Goal: Task Accomplishment & Management: Use online tool/utility

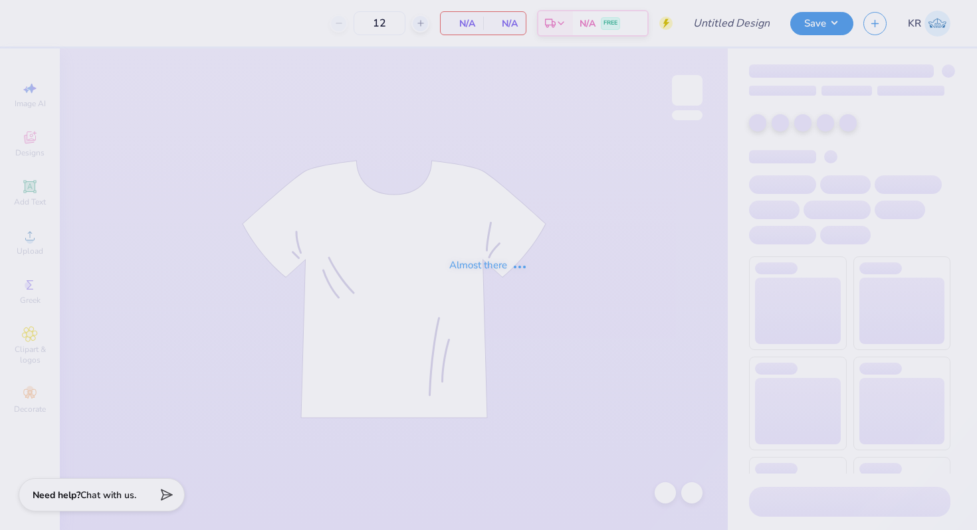
type input "[PERSON_NAME] ?"
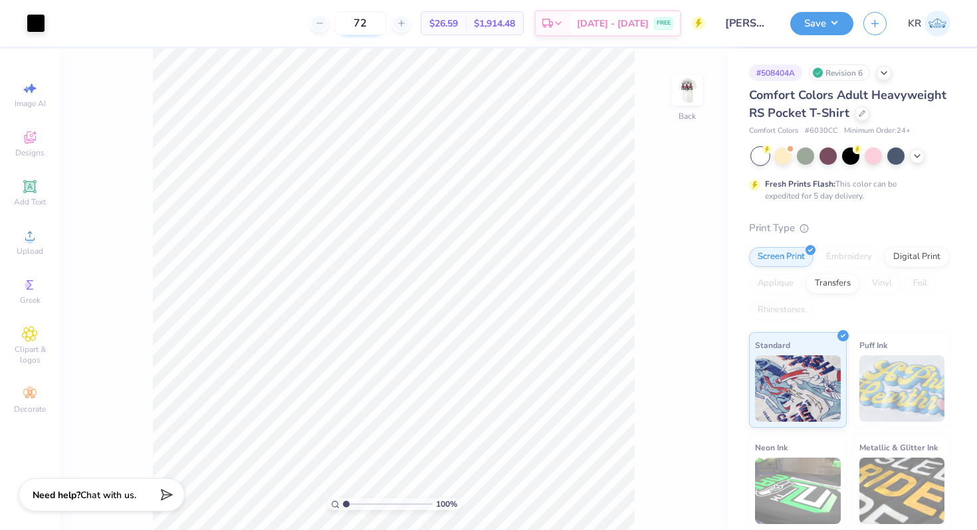
click at [372, 25] on input "72" at bounding box center [360, 23] width 52 height 24
type input "7"
type input "100"
click at [684, 114] on div "Back" at bounding box center [687, 98] width 31 height 47
click at [351, 501] on input "range" at bounding box center [388, 504] width 90 height 12
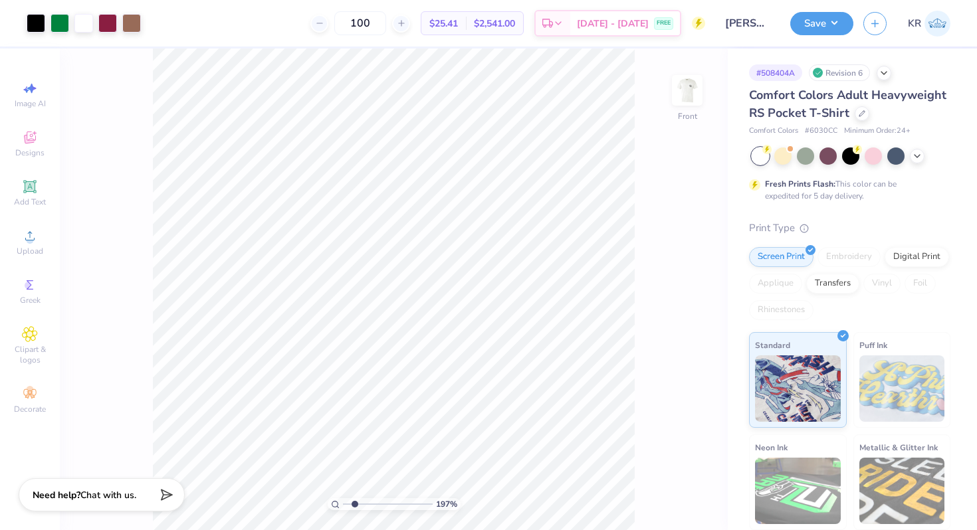
type input "1.97"
click at [354, 501] on input "range" at bounding box center [388, 504] width 90 height 12
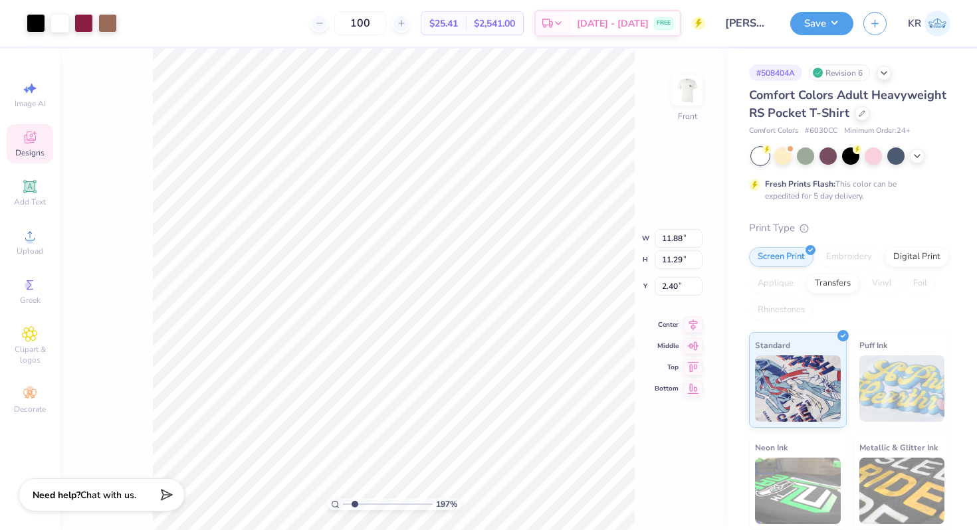
type input "2.41"
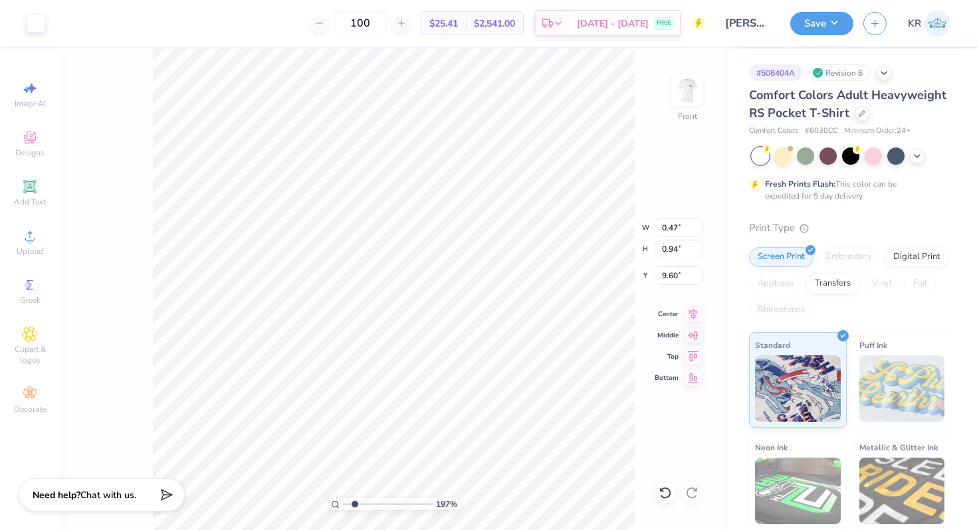
type input "9.50"
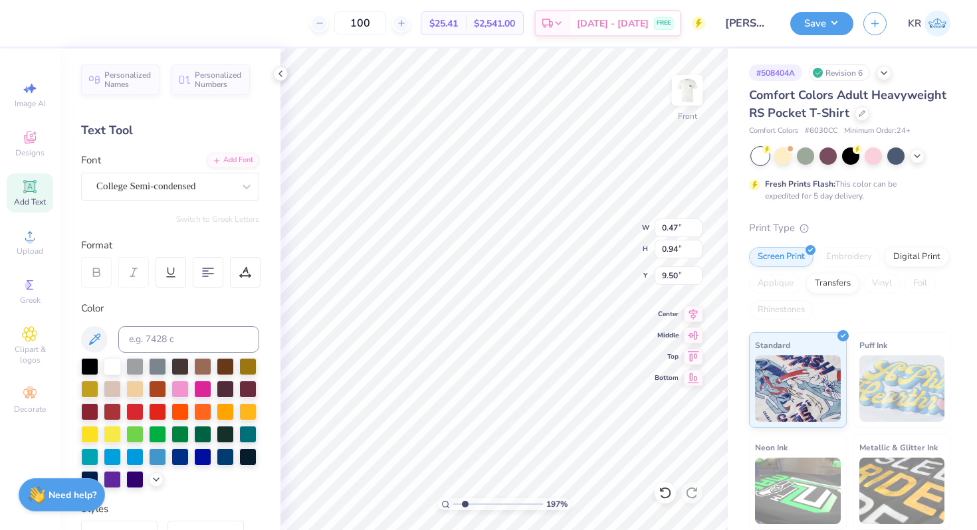
type input "4.43"
type input "6.89"
type input "6.81"
click at [267, 340] on div "Art colors 100 $25.41 Per Item $2,541.00 Total Est. Delivery [DATE] - [DATE] FR…" at bounding box center [488, 265] width 977 height 530
type input "0.47"
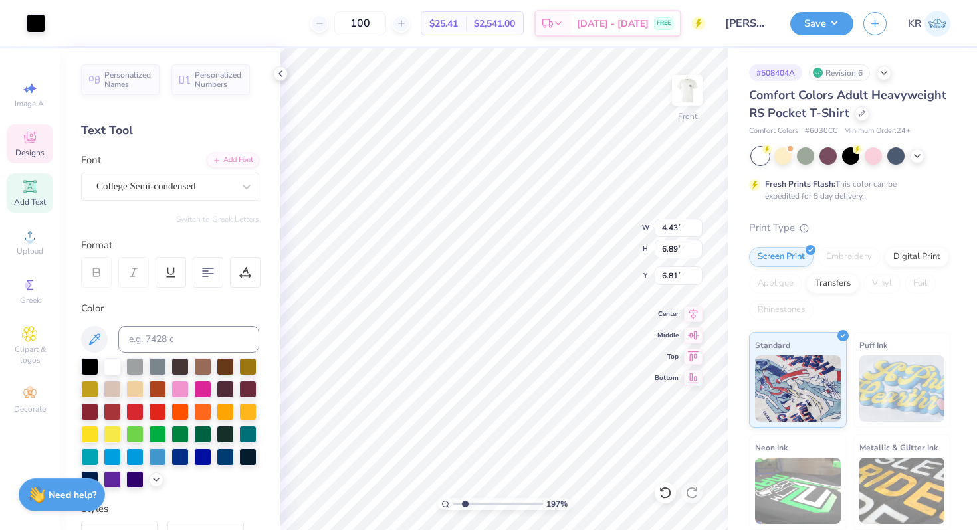
type input "0.94"
type input "9.43"
type input "0.95"
type input "0.53"
type input "8.65"
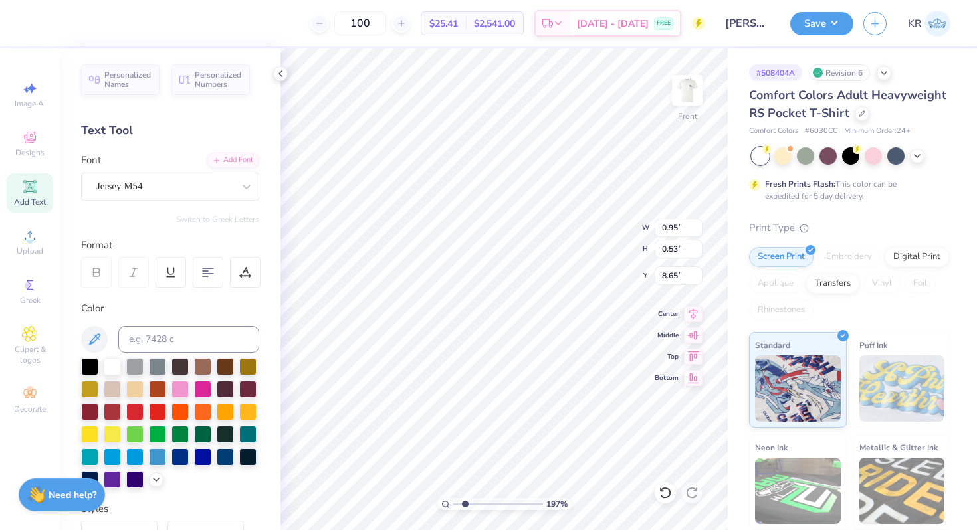
type input "1.80"
type input "8.69"
click at [664, 494] on icon at bounding box center [664, 492] width 13 height 13
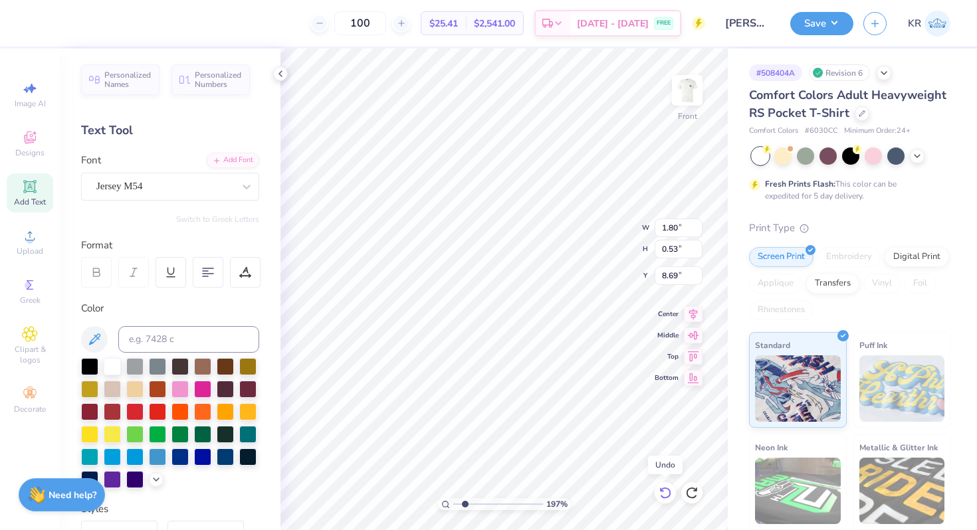
click at [664, 494] on icon at bounding box center [664, 492] width 13 height 13
click at [664, 374] on div "197 % Front W 11.88 11.88 " H 11.29 11.29 " Y 2.41 2.41 " Center Middle Top Bot…" at bounding box center [503, 290] width 447 height 482
type input "14.64"
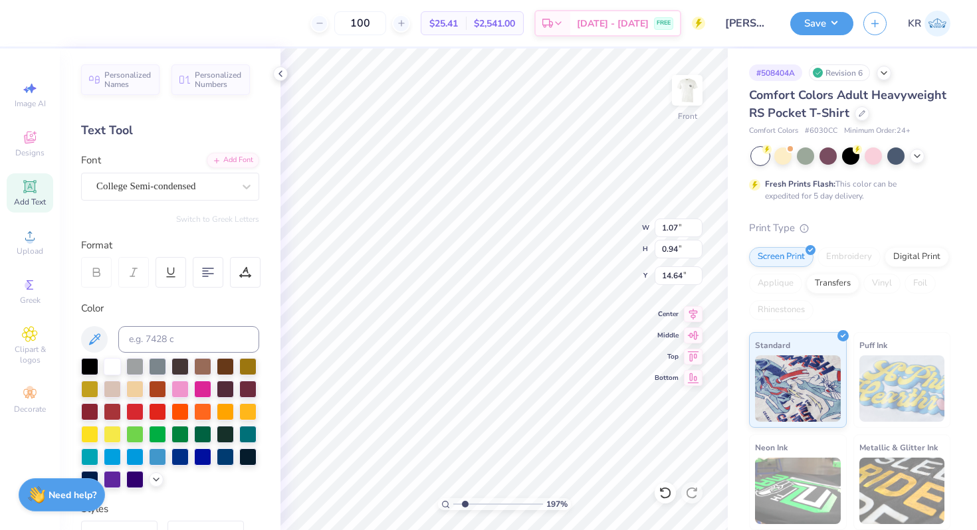
type input "1.75"
type input "0.45"
type input "13.80"
type input "11.88"
type input "11.29"
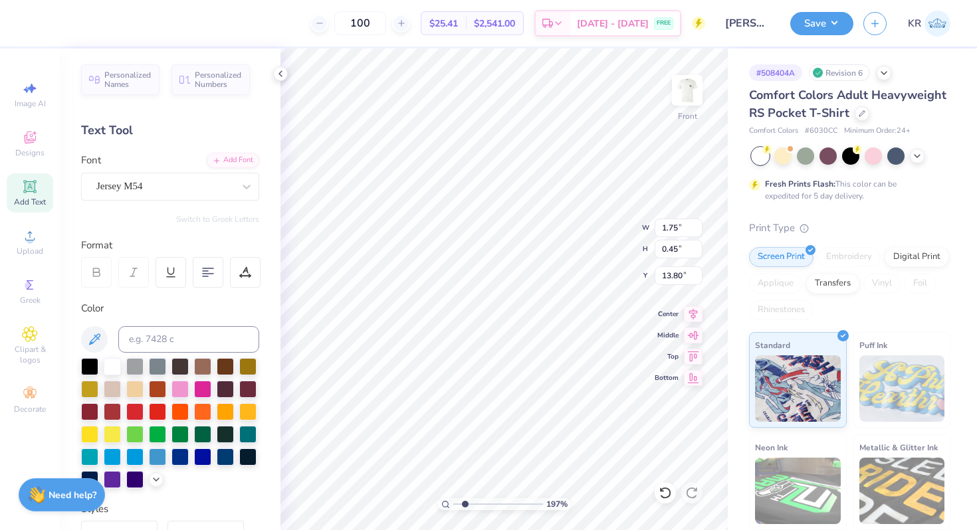
type input "2.41"
type input "6.61"
drag, startPoint x: 466, startPoint y: 503, endPoint x: 441, endPoint y: 500, distance: 24.7
type input "1"
click at [453, 500] on input "range" at bounding box center [498, 504] width 90 height 12
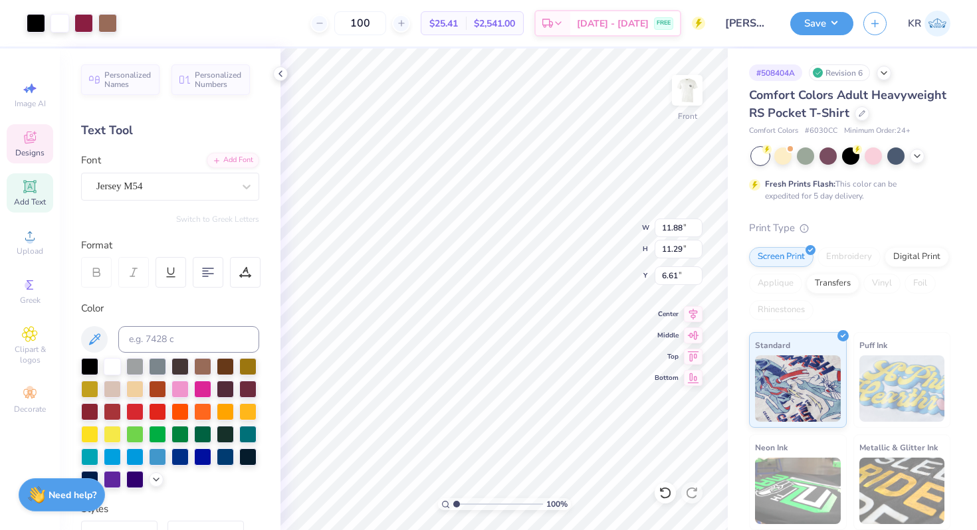
type input "16.32"
type input "2.52"
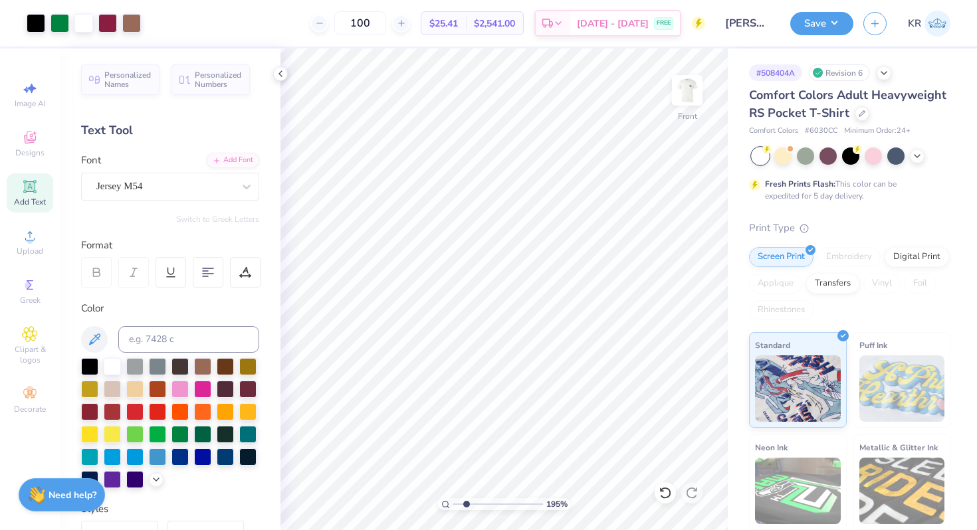
drag, startPoint x: 456, startPoint y: 504, endPoint x: 466, endPoint y: 504, distance: 10.0
type input "2.11"
click at [466, 504] on input "range" at bounding box center [498, 504] width 90 height 12
type input "8.78"
type input "0.95"
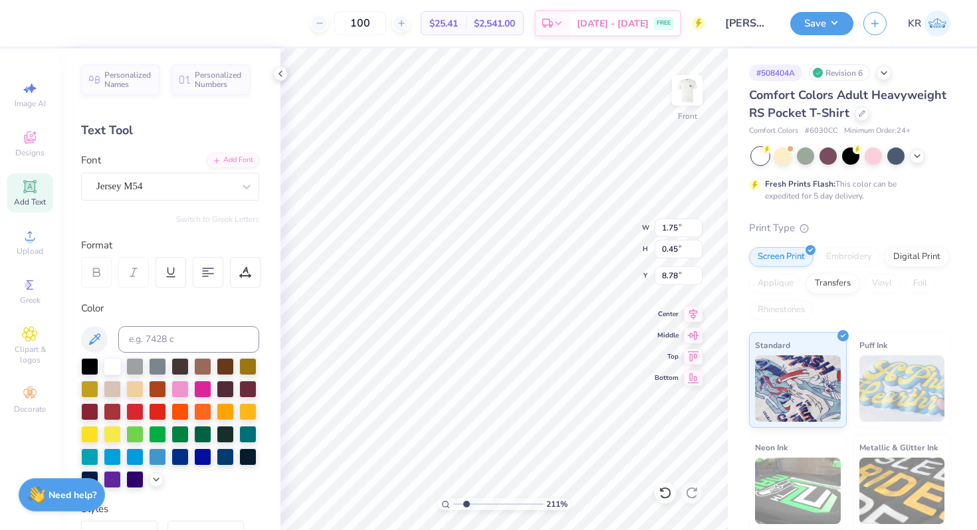
type input "0.53"
type input "8.77"
type input "1.75"
type input "0.45"
type input "8.96"
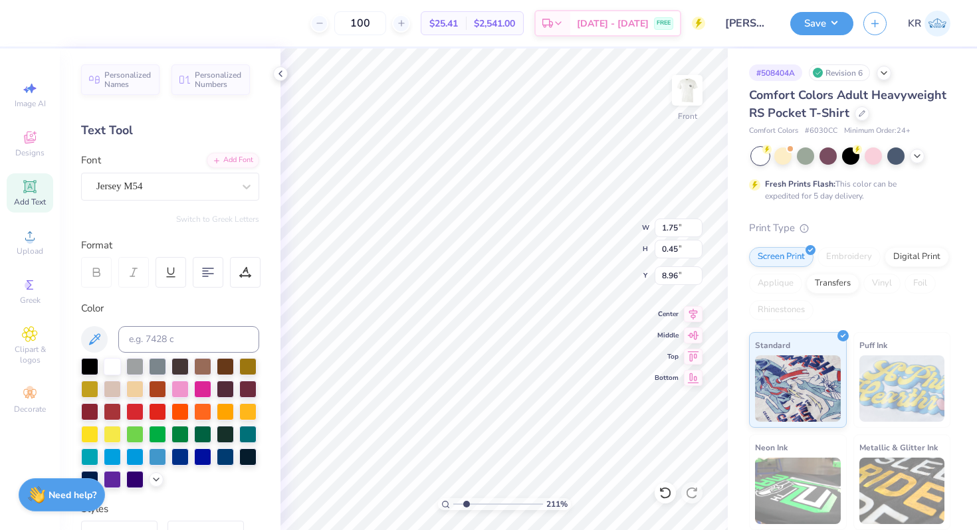
type input "1.80"
type input "0.53"
type input "8.69"
type input "1.54"
type input "0.45"
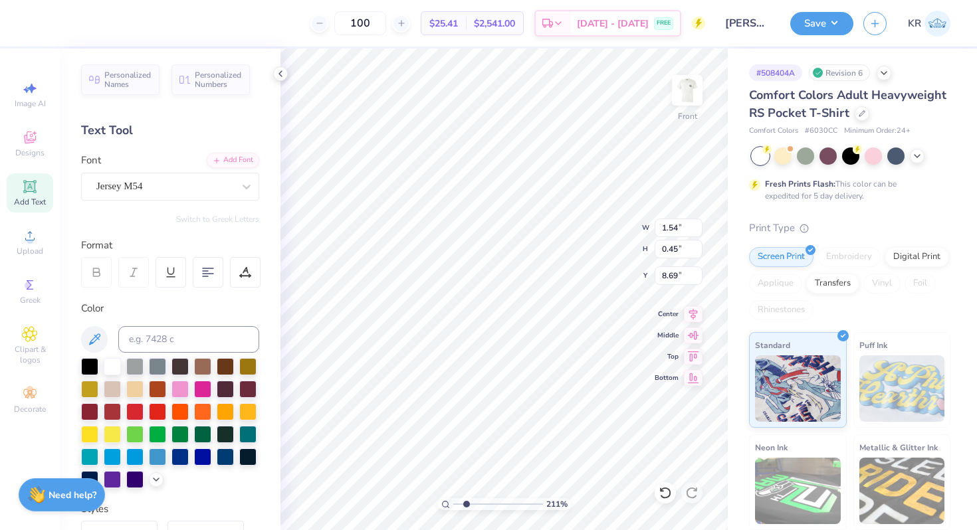
type input "0.95"
type input "0.53"
type input "8.77"
type input "0.90"
type input "0.50"
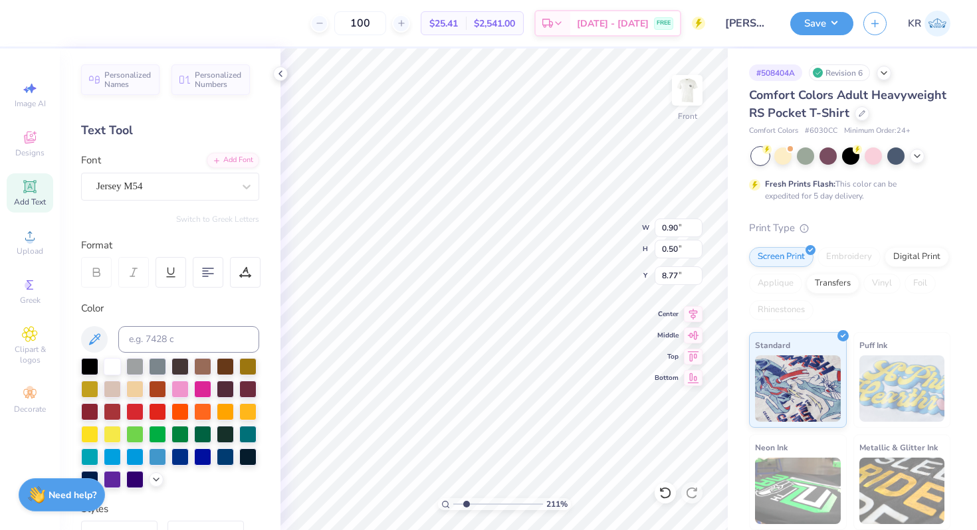
type input "1.54"
type input "0.45"
type input "8.69"
type input "1.68"
type input "0.50"
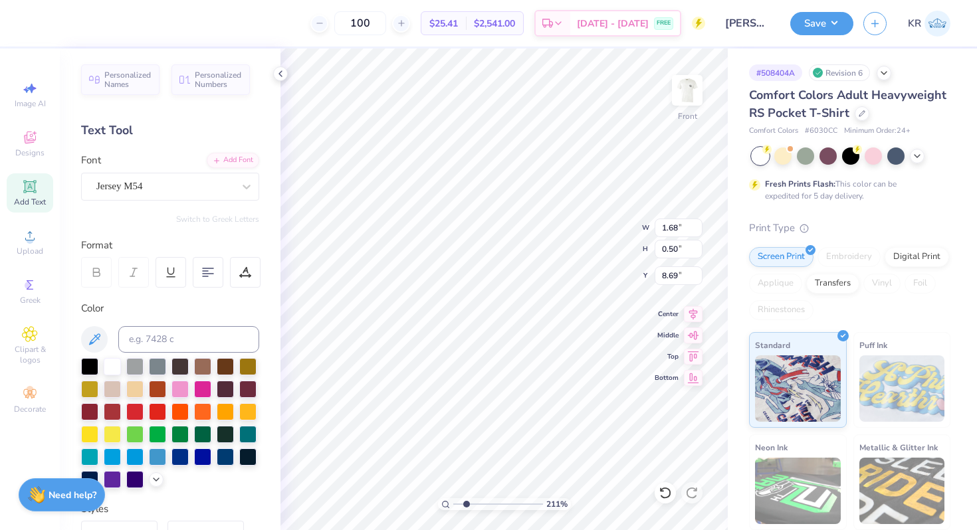
type input "1.75"
type input "0.45"
type input "8.75"
type input "1.97"
type input "0.50"
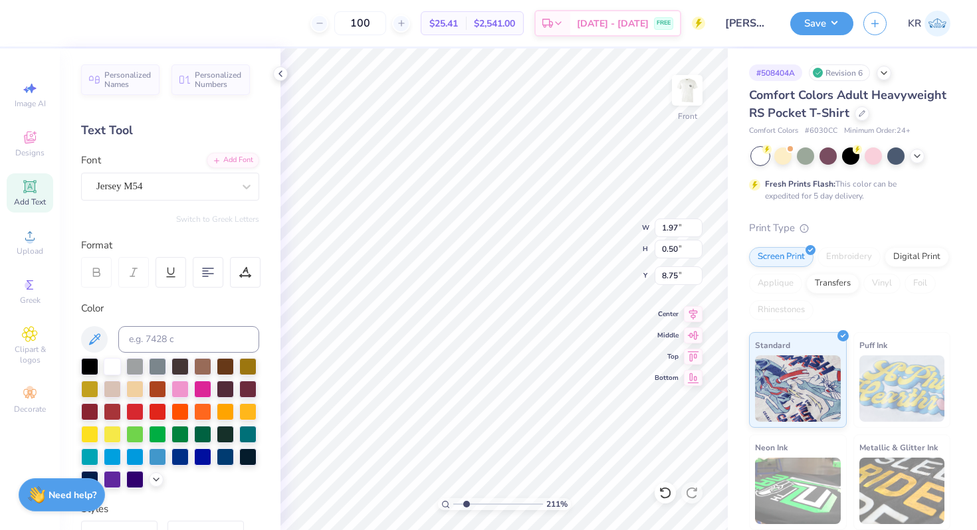
type input "1.87"
type input "0.48"
type input "1.68"
type input "0.50"
type input "8.69"
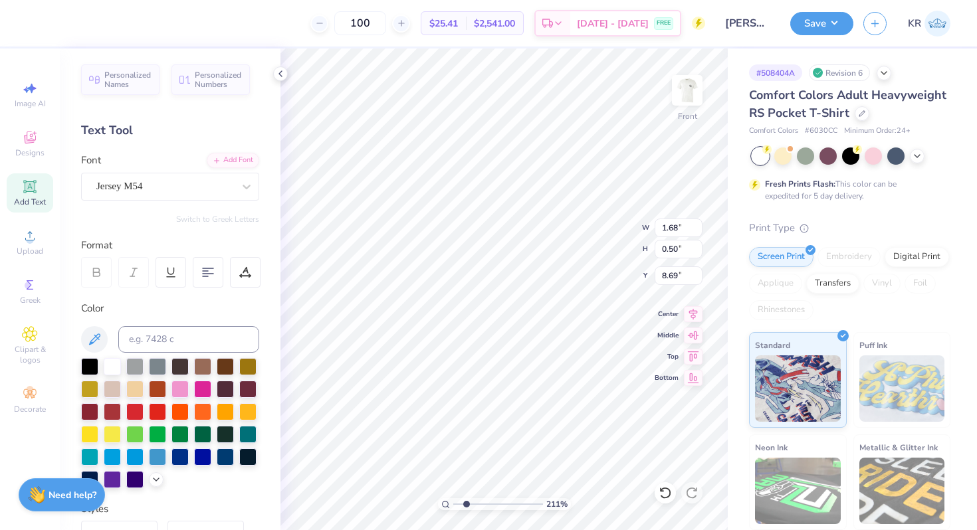
type input "1.62"
type input "0.48"
type input "0.90"
type input "0.50"
type input "8.77"
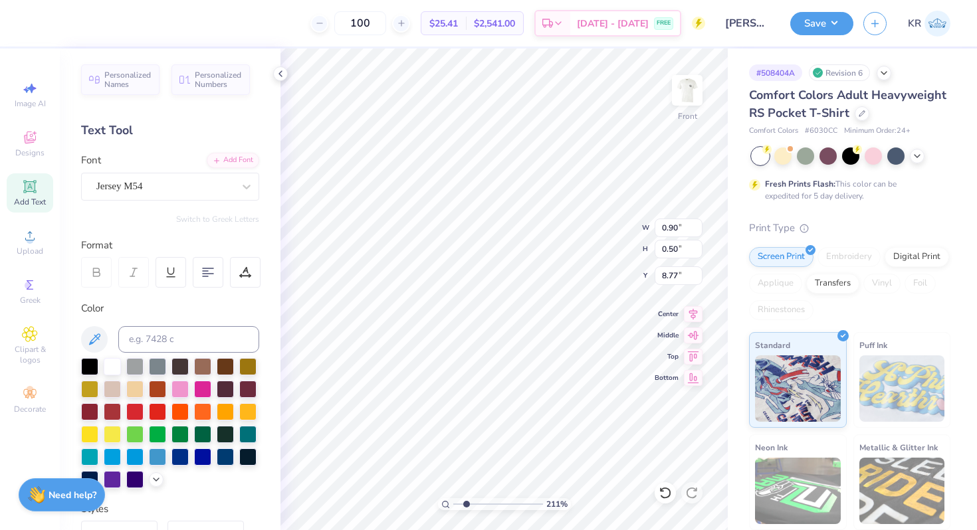
type input "0.86"
type input "0.48"
type input "8.74"
type input "11.88"
type input "11.29"
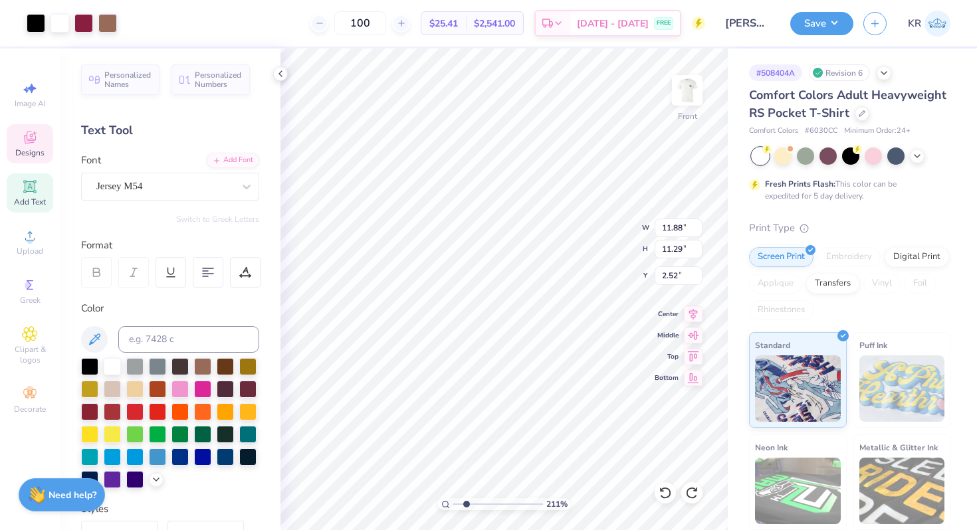
type input "2.41"
type input "8.70"
type input "1.62"
type input "9.43"
drag, startPoint x: 464, startPoint y: 502, endPoint x: 454, endPoint y: 502, distance: 10.0
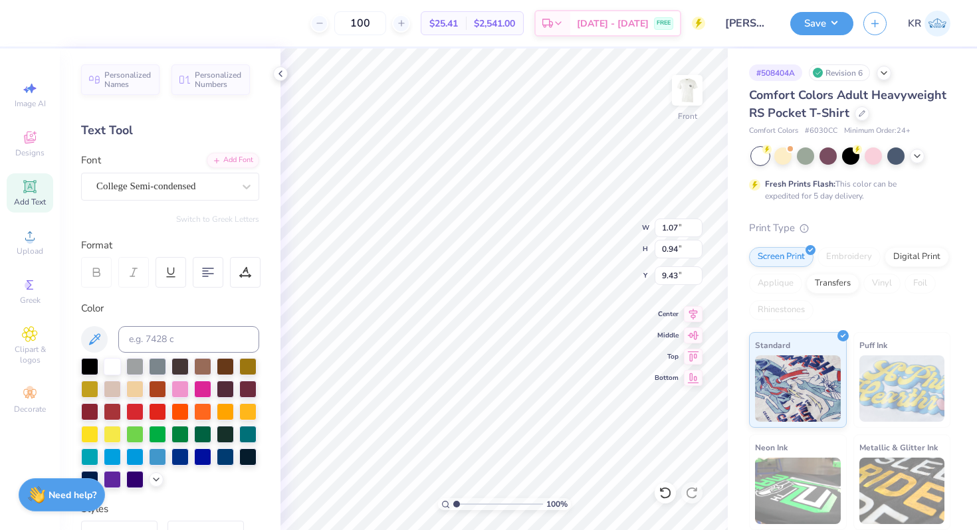
type input "1"
click at [454, 502] on input "range" at bounding box center [498, 504] width 90 height 12
click at [248, 268] on icon at bounding box center [245, 272] width 12 height 12
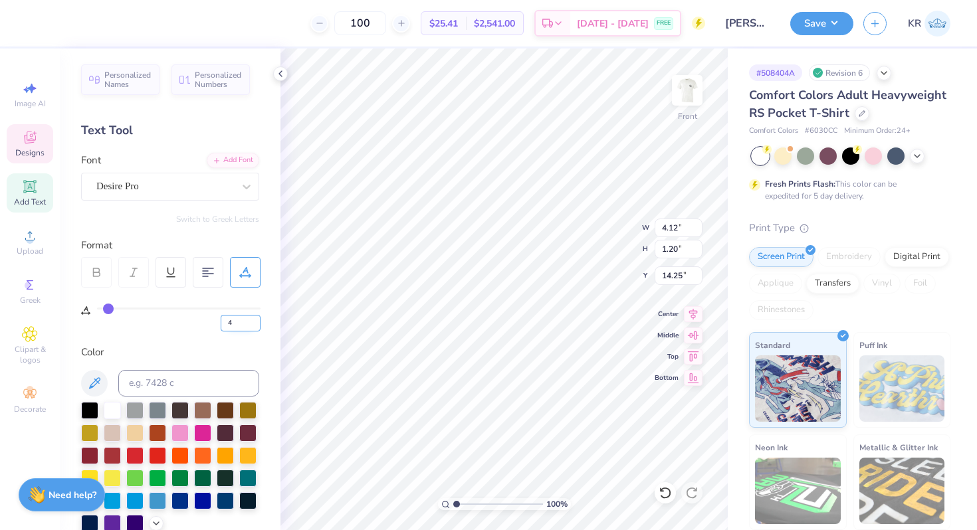
click at [241, 318] on input "4" at bounding box center [241, 323] width 40 height 17
type input "8"
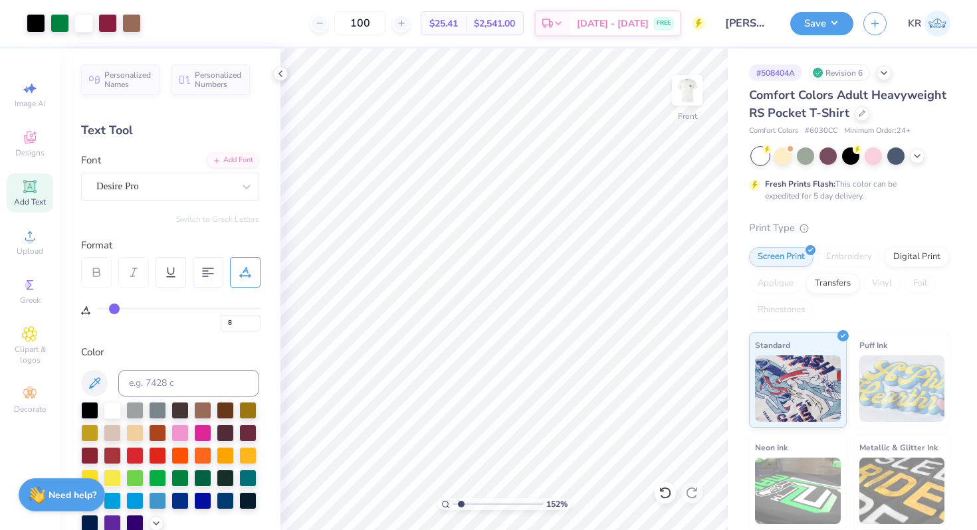
type input "1.54"
click at [460, 499] on input "range" at bounding box center [498, 504] width 90 height 12
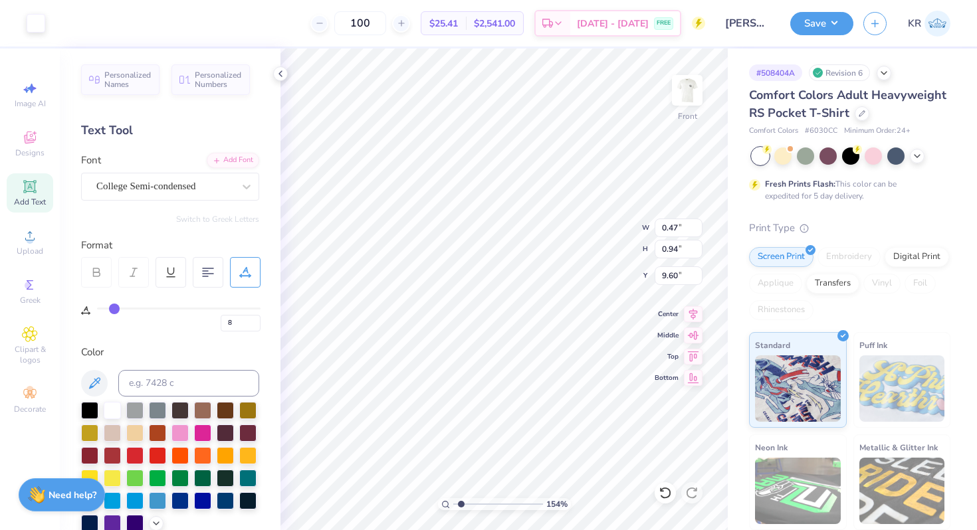
type input "0.47"
type input "0.94"
type input "9.60"
type input "0"
type input "04"
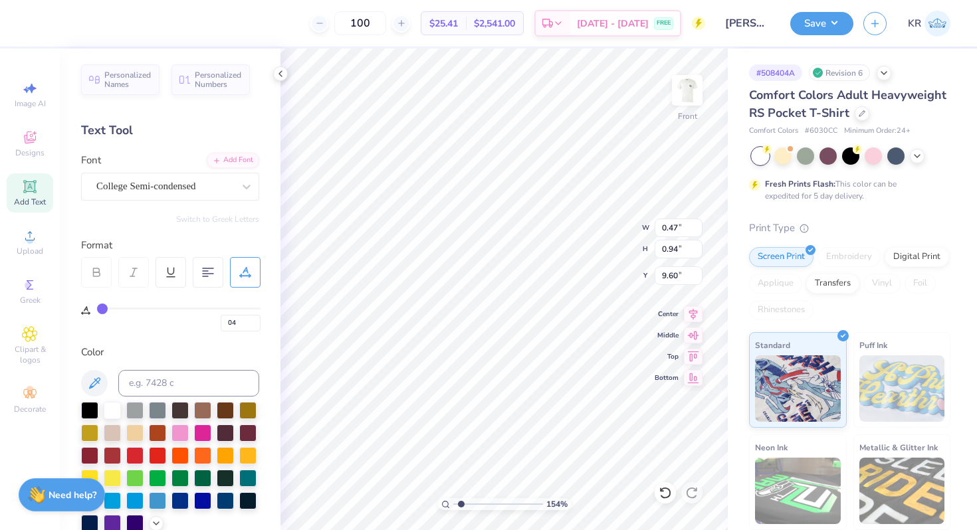
type input "4"
type input "72"
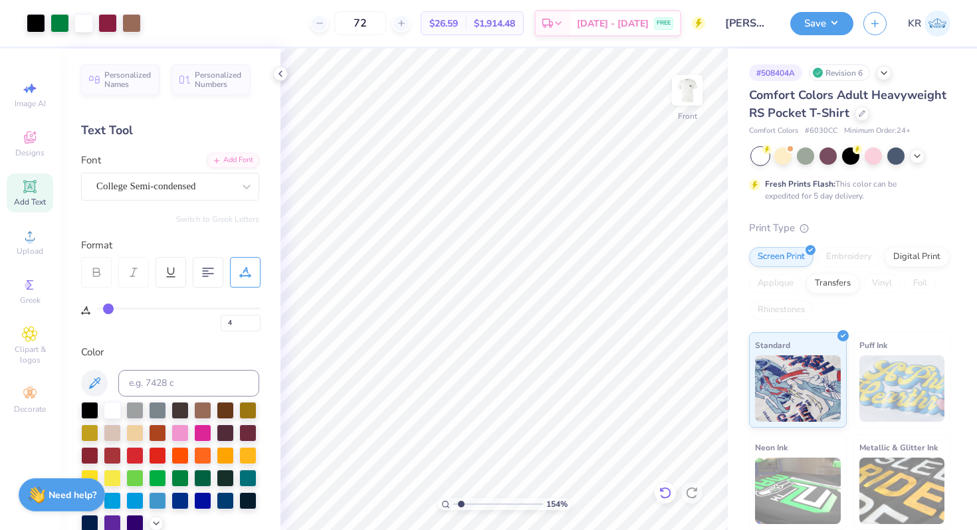
click at [666, 496] on icon at bounding box center [664, 492] width 13 height 13
drag, startPoint x: 459, startPoint y: 502, endPoint x: 465, endPoint y: 496, distance: 8.5
type input "2.01"
click at [465, 498] on input "range" at bounding box center [498, 504] width 90 height 12
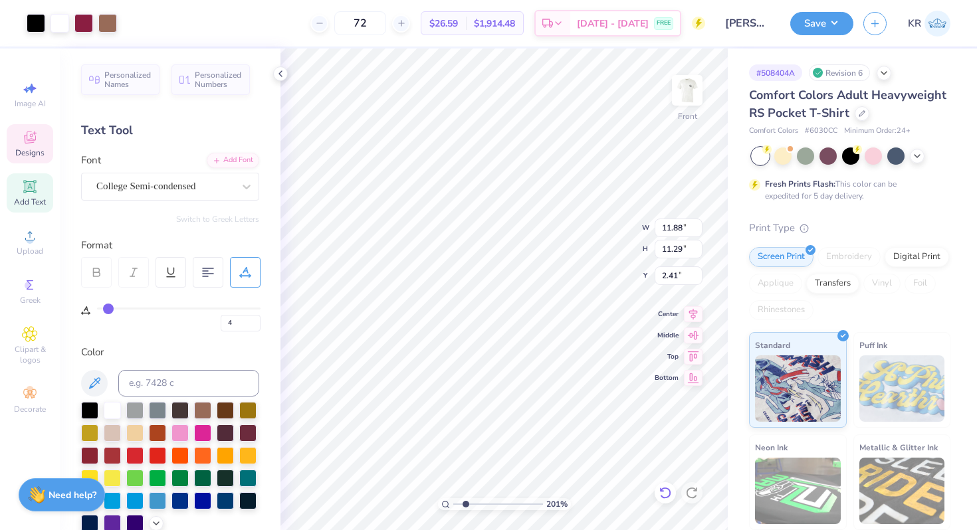
click at [662, 493] on icon at bounding box center [664, 492] width 13 height 13
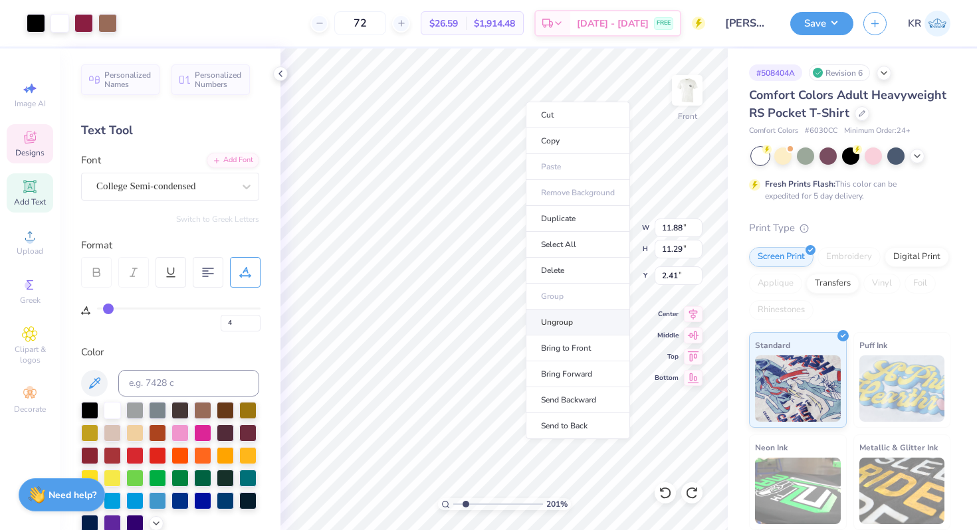
click at [543, 324] on li "Ungroup" at bounding box center [578, 323] width 104 height 26
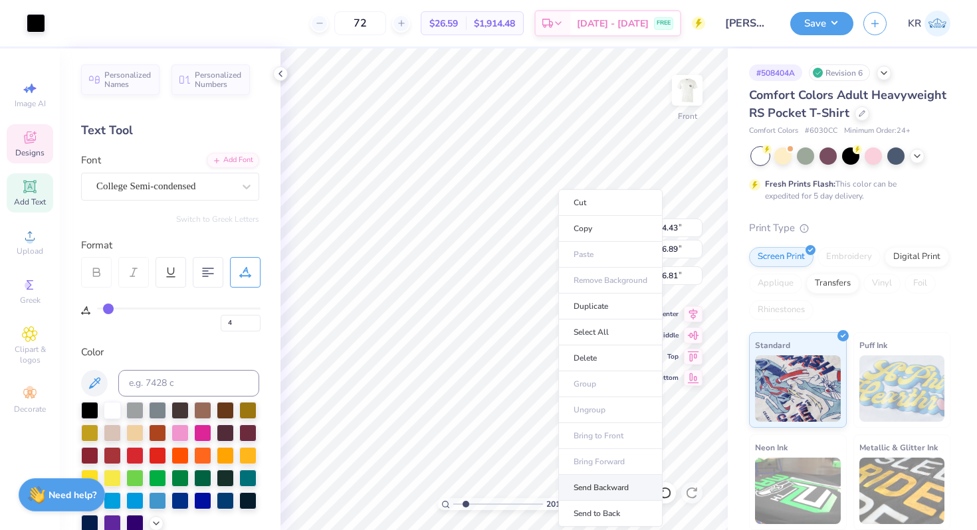
click at [593, 482] on li "Send Backward" at bounding box center [610, 488] width 104 height 26
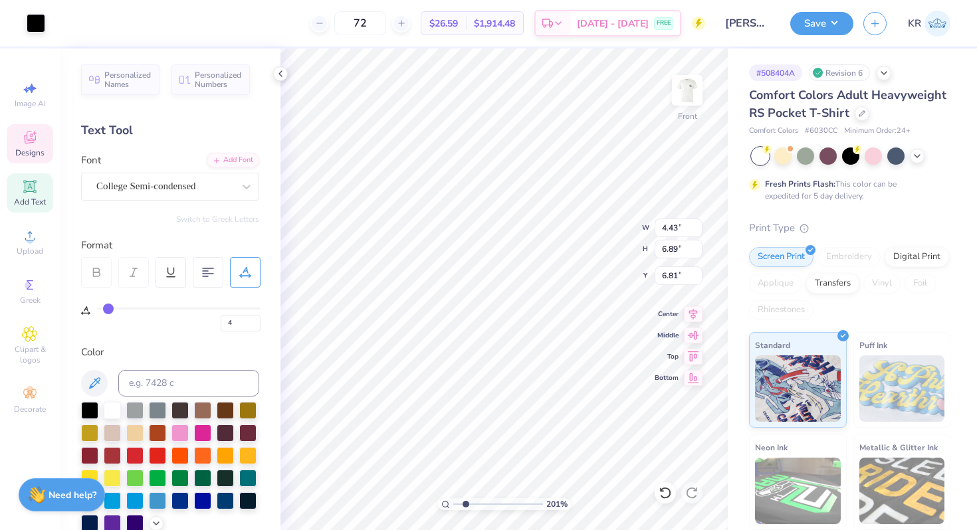
type input "3.71"
type input "3.05"
type input "8.44"
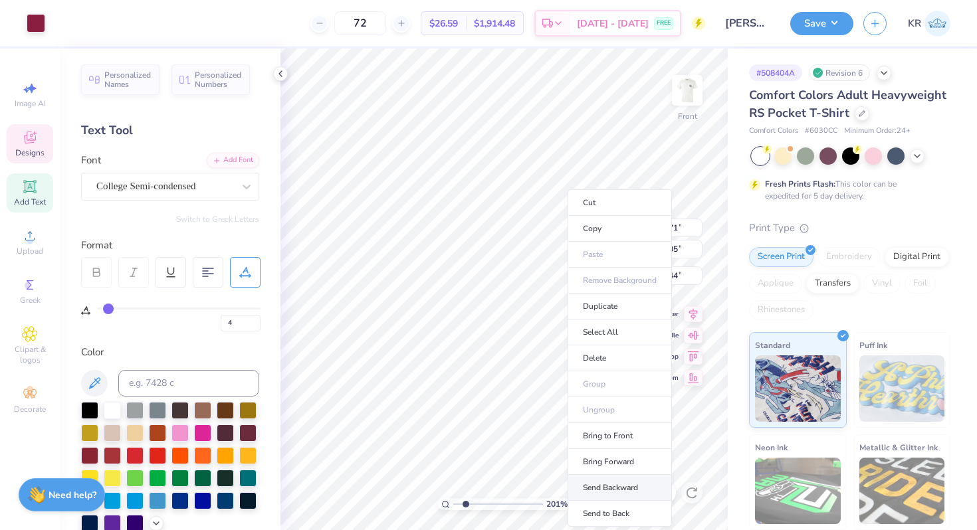
click at [599, 487] on li "Send Backward" at bounding box center [619, 488] width 104 height 26
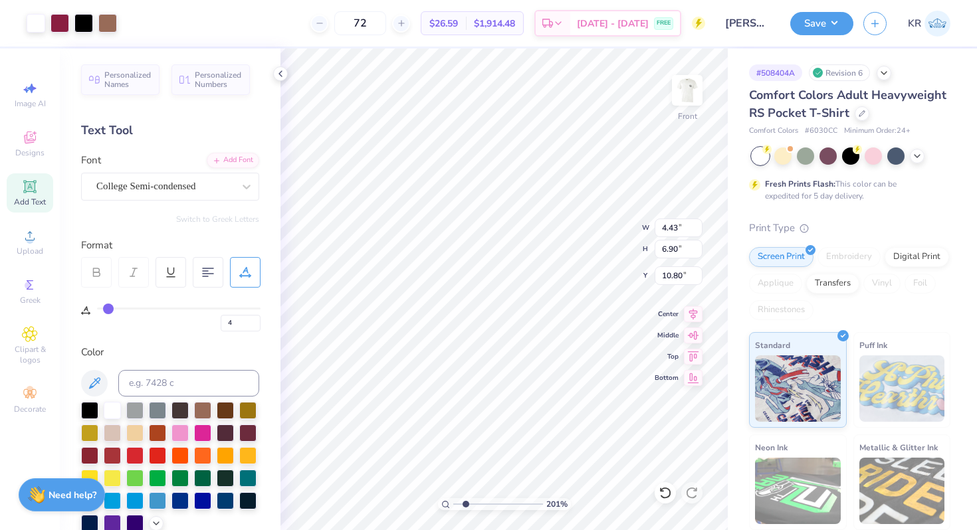
type input "6.79"
type input "11.08"
type input "1.07"
type input "0.94"
type input "9.43"
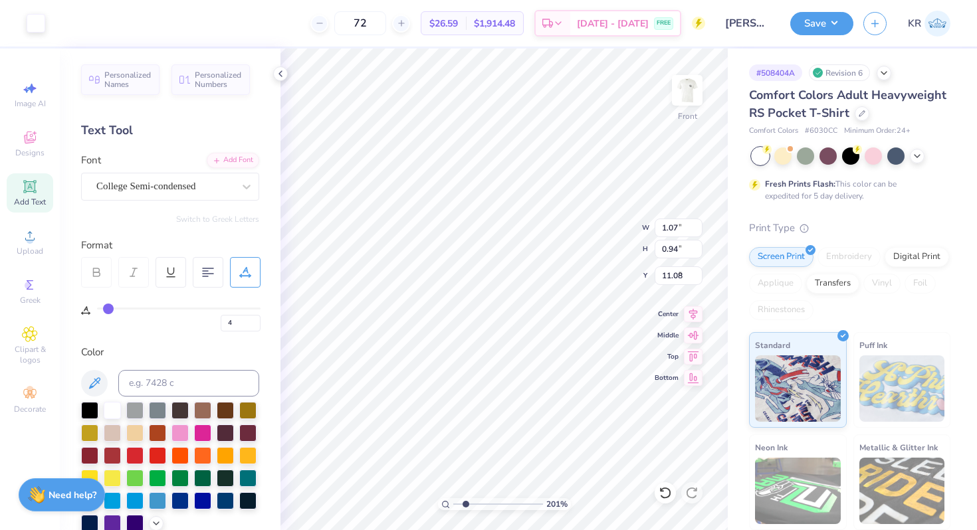
type input "0"
type input "15.65"
type input "1.87"
type input "0.48"
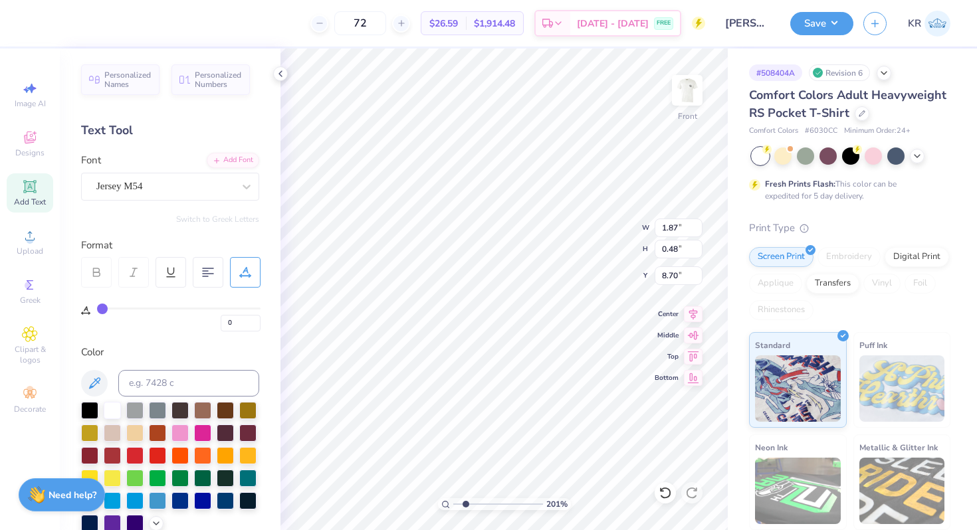
type input "15.17"
type input "3.71"
type input "3.05"
type input "8.44"
drag, startPoint x: 467, startPoint y: 503, endPoint x: 466, endPoint y: 489, distance: 14.0
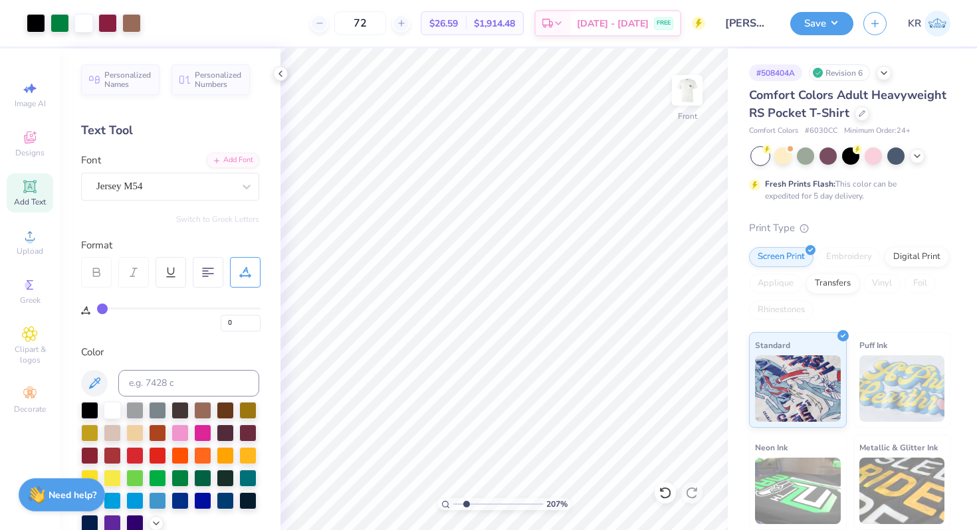
type input "2.1"
click at [466, 498] on input "range" at bounding box center [498, 504] width 90 height 12
type input "16.88"
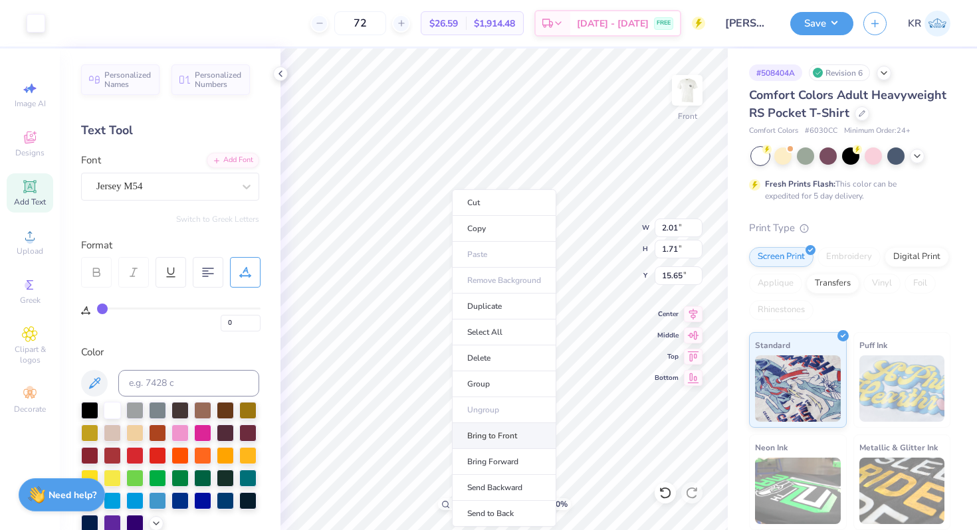
click at [488, 435] on li "Bring to Front" at bounding box center [504, 436] width 104 height 26
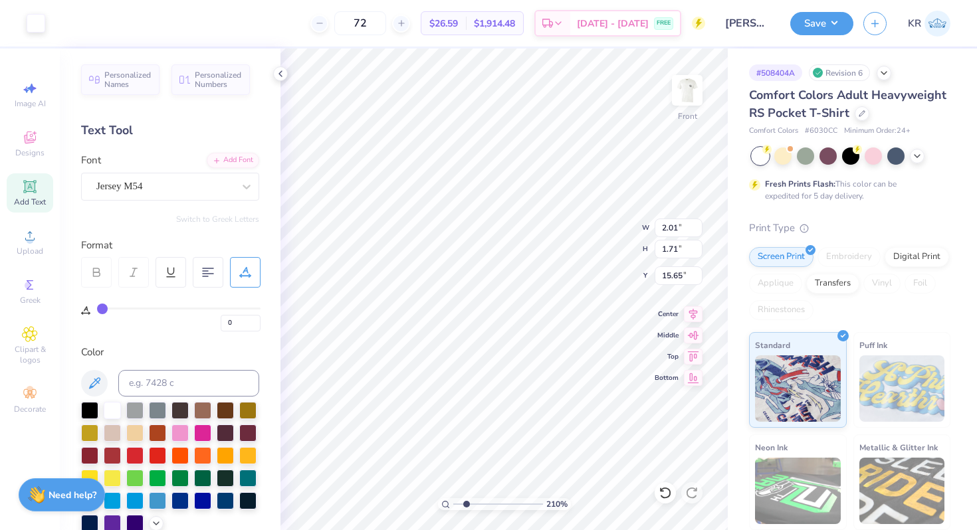
type input "15.02"
type input "8.70"
type input "9.43"
type input "0.47"
type input "9.64"
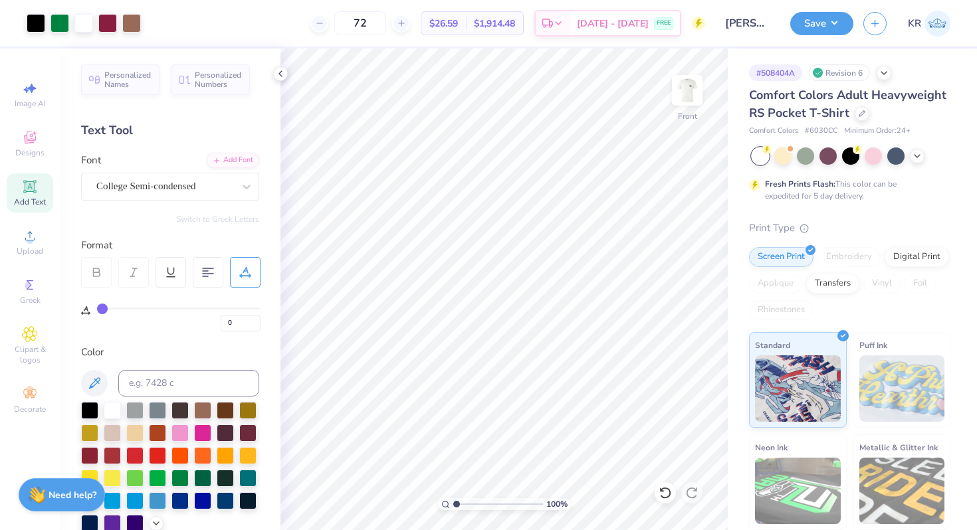
drag, startPoint x: 463, startPoint y: 502, endPoint x: 448, endPoint y: 502, distance: 14.6
type input "1"
click at [453, 502] on input "range" at bounding box center [498, 504] width 90 height 12
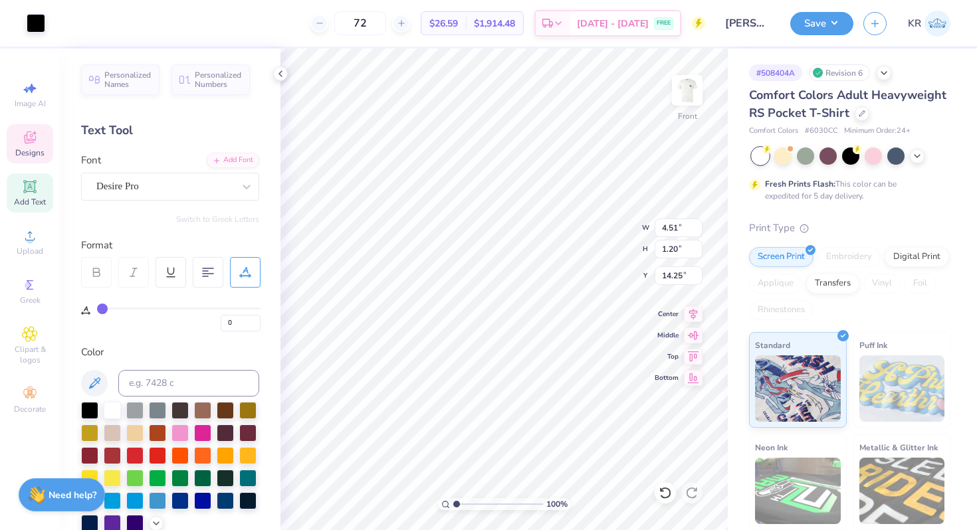
type input "8"
type input "3.00"
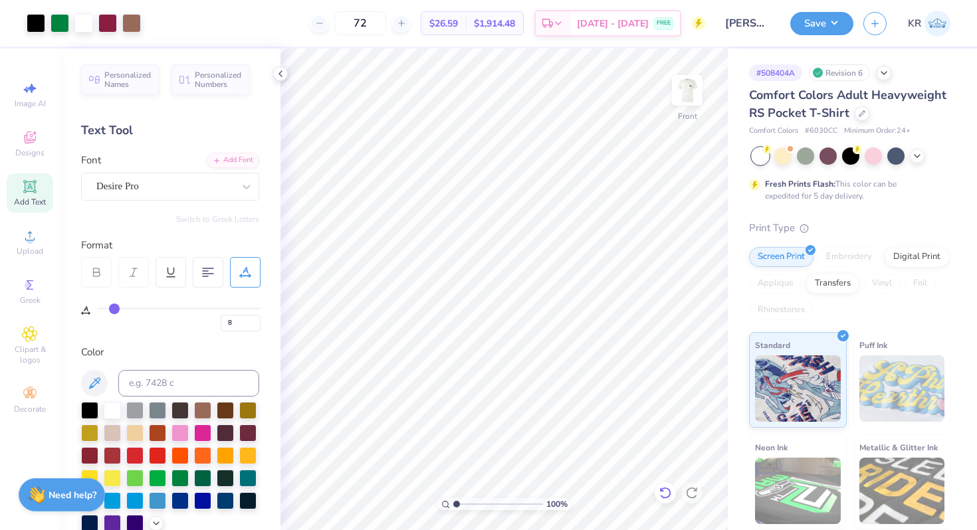
click at [662, 486] on icon at bounding box center [664, 492] width 13 height 13
click at [692, 493] on icon at bounding box center [691, 492] width 13 height 13
drag, startPoint x: 457, startPoint y: 502, endPoint x: 449, endPoint y: 502, distance: 8.0
click at [453, 502] on input "range" at bounding box center [498, 504] width 90 height 12
drag, startPoint x: 449, startPoint y: 502, endPoint x: 458, endPoint y: 502, distance: 9.3
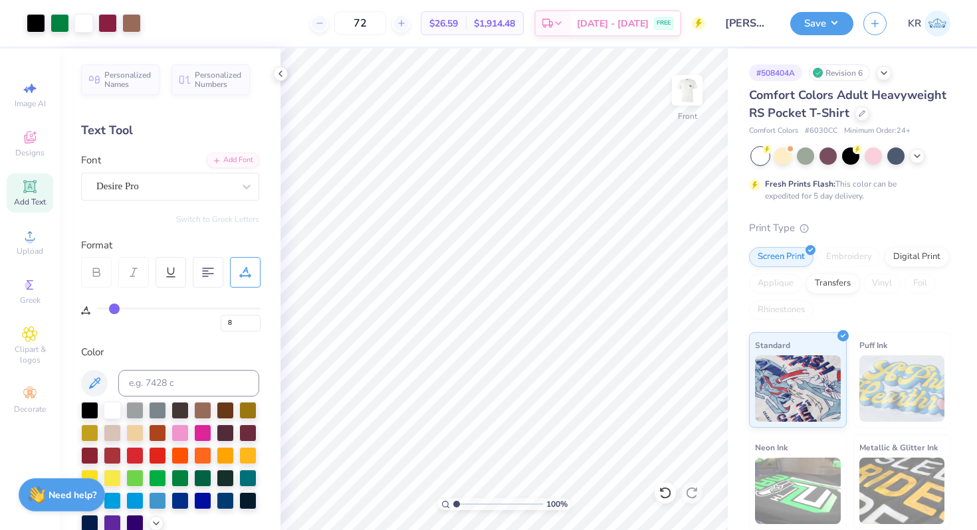
click at [458, 502] on div "100 %" at bounding box center [504, 504] width 133 height 12
drag, startPoint x: 458, startPoint y: 502, endPoint x: 468, endPoint y: 502, distance: 9.3
type input "2.31"
click at [468, 502] on input "range" at bounding box center [498, 504] width 90 height 12
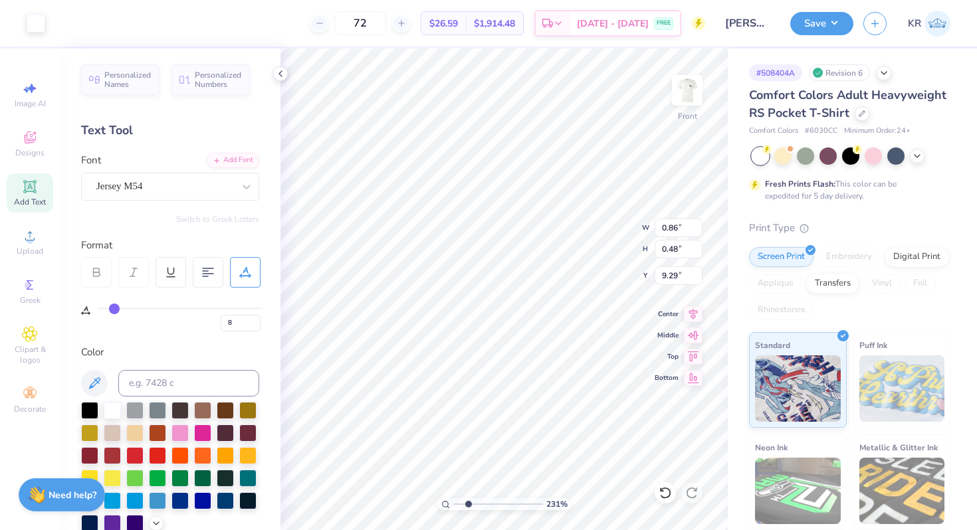
type input "0"
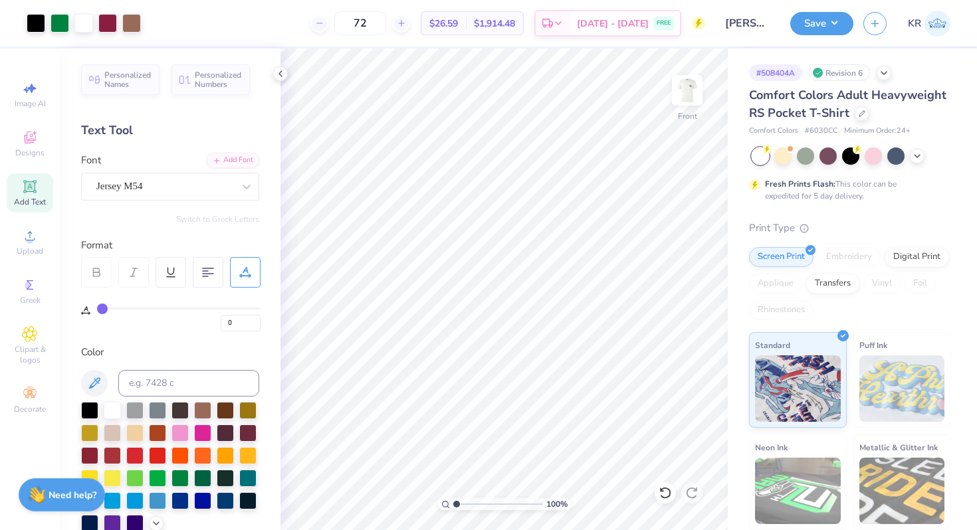
drag, startPoint x: 468, startPoint y: 504, endPoint x: 444, endPoint y: 502, distance: 23.3
type input "1"
click at [453, 502] on input "range" at bounding box center [498, 504] width 90 height 12
click at [677, 111] on img at bounding box center [686, 90] width 53 height 53
click at [677, 104] on img at bounding box center [687, 90] width 27 height 27
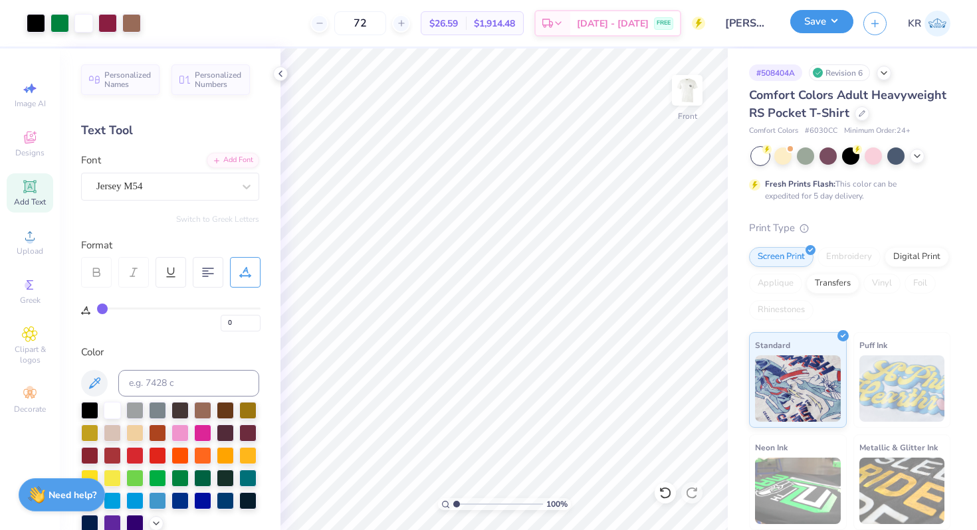
click at [824, 22] on button "Save" at bounding box center [821, 21] width 63 height 23
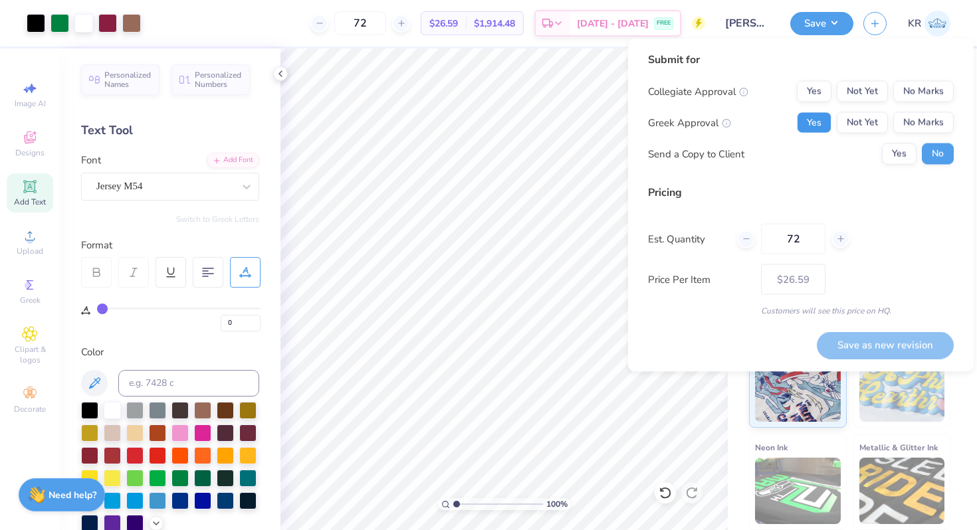
click at [814, 122] on button "Yes" at bounding box center [814, 122] width 35 height 21
click at [916, 96] on button "No Marks" at bounding box center [923, 91] width 60 height 21
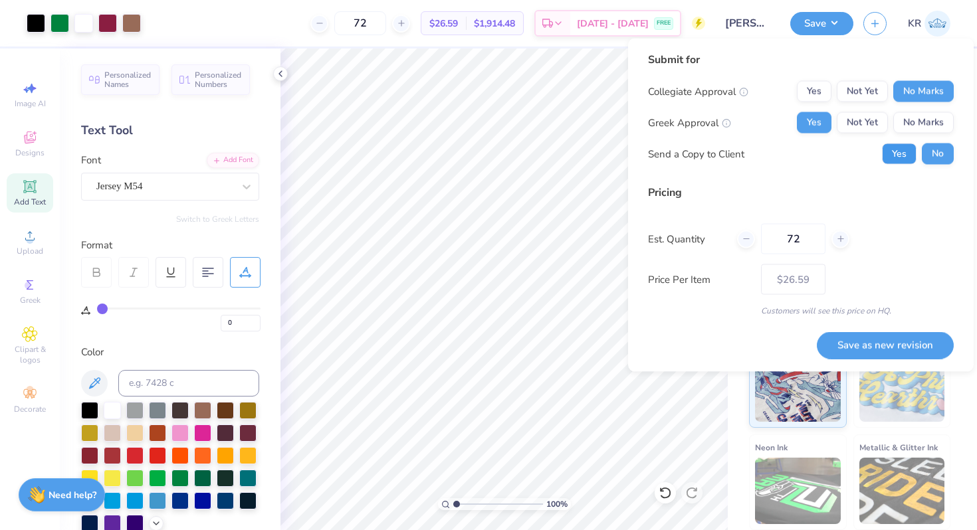
click at [893, 151] on button "Yes" at bounding box center [899, 154] width 35 height 21
click at [806, 243] on input "72" at bounding box center [793, 239] width 64 height 31
type input "7"
type input "100"
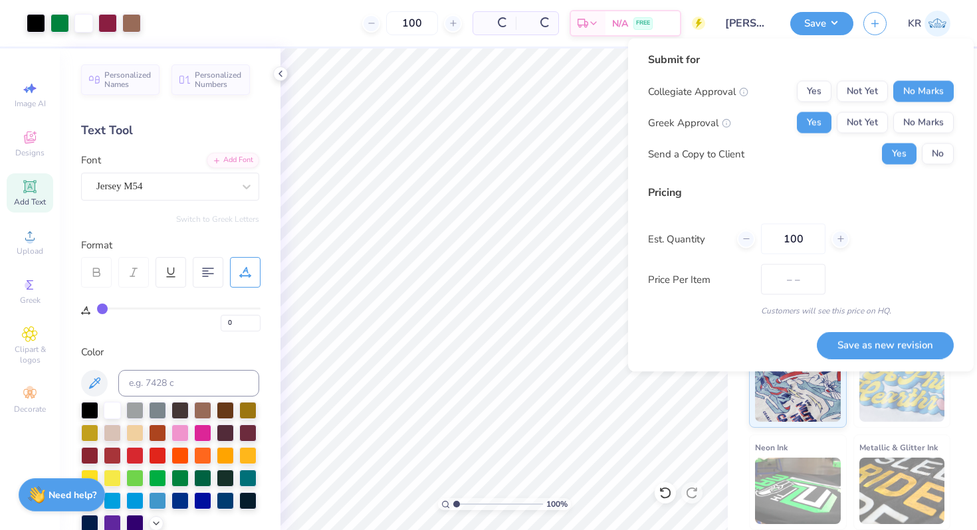
type input "$25.41"
type input "100"
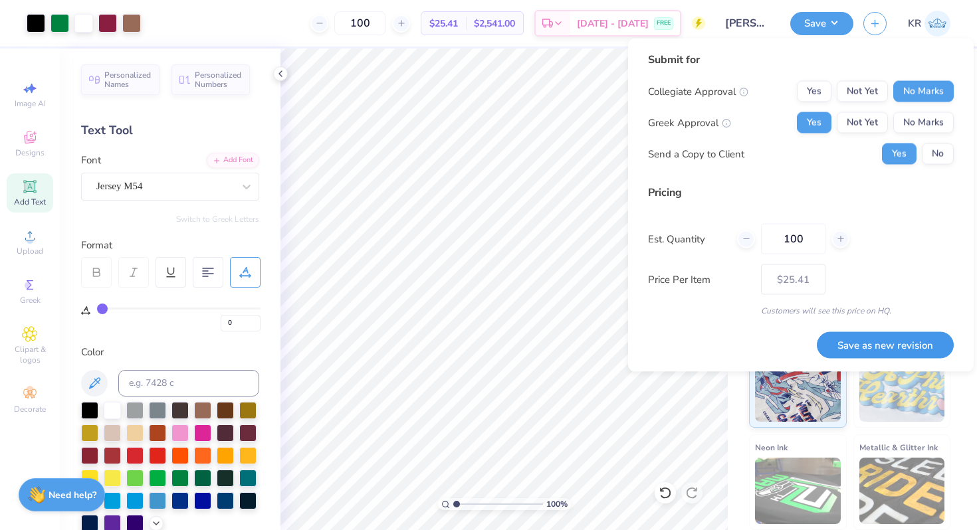
click at [861, 347] on button "Save as new revision" at bounding box center [885, 345] width 137 height 27
type input "– –"
